Goal: Find specific page/section

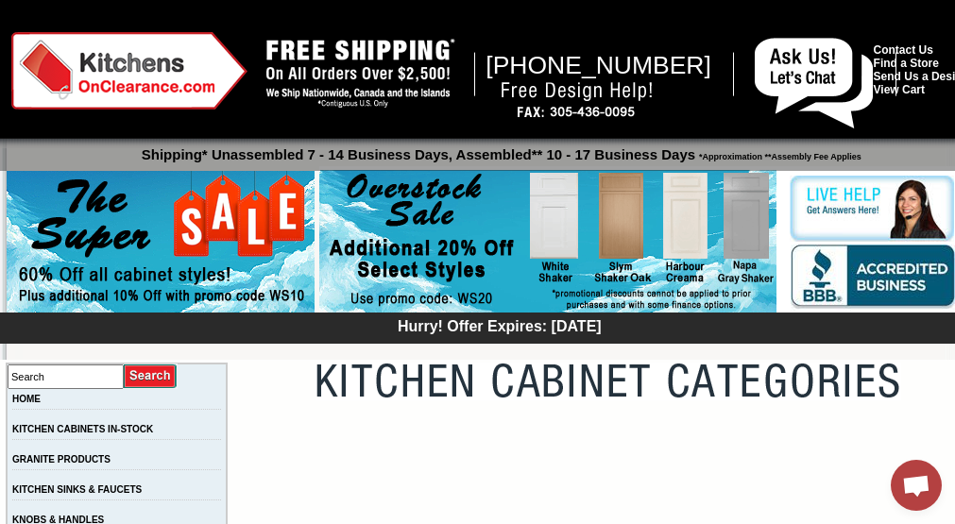
click at [816, 356] on div at bounding box center [494, 341] width 967 height 38
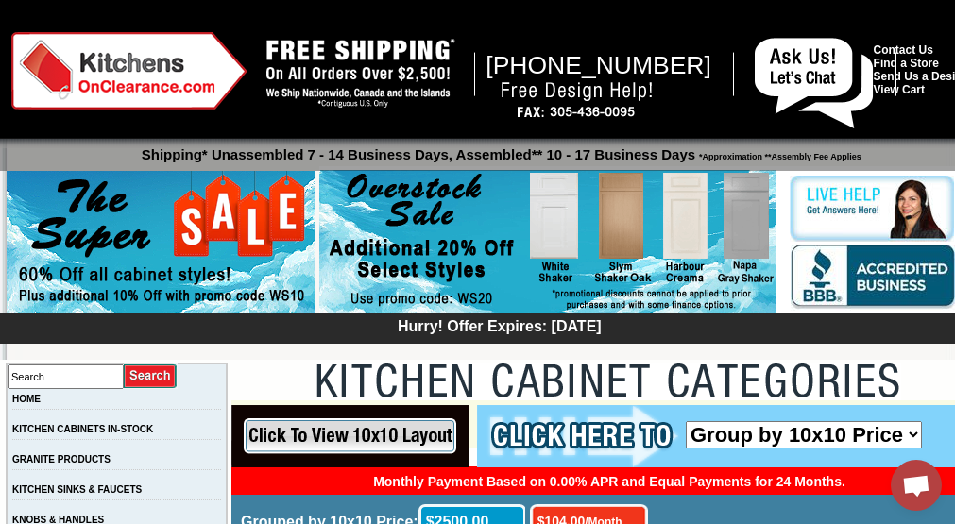
click at [737, 302] on img at bounding box center [547, 242] width 457 height 145
